Goal: Task Accomplishment & Management: Use online tool/utility

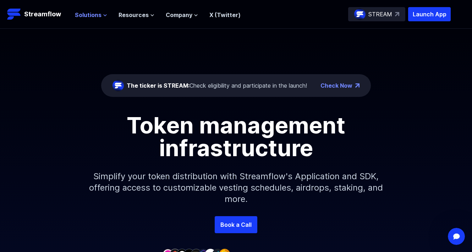
click at [85, 15] on span "Solutions" at bounding box center [88, 15] width 27 height 9
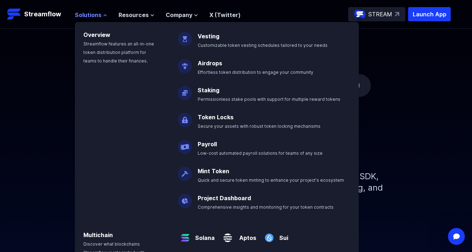
click at [85, 15] on span "Solutions" at bounding box center [88, 15] width 27 height 9
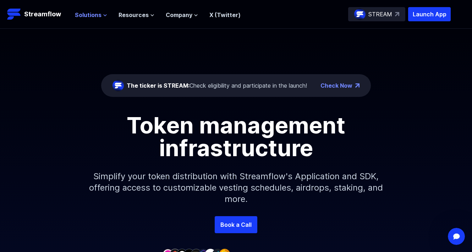
click at [98, 13] on span "Solutions" at bounding box center [88, 15] width 27 height 9
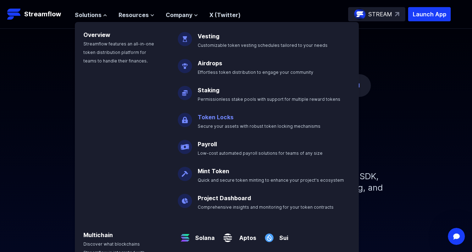
click at [219, 115] on link "Token Locks" at bounding box center [216, 117] width 36 height 7
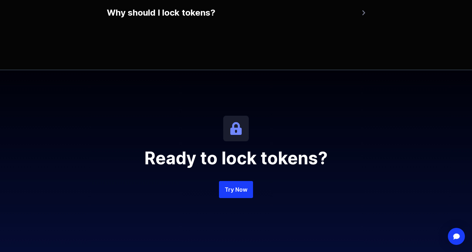
scroll to position [1493, 0]
click at [225, 192] on link "Try Now" at bounding box center [236, 189] width 34 height 17
